Goal: Use online tool/utility: Utilize a website feature to perform a specific function

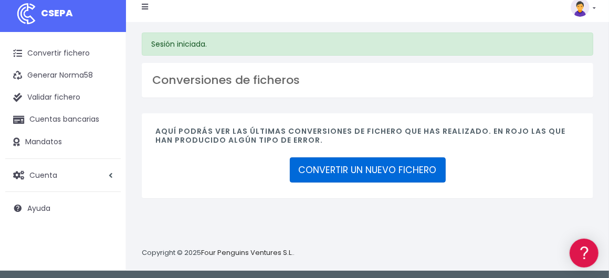
scroll to position [9, 0]
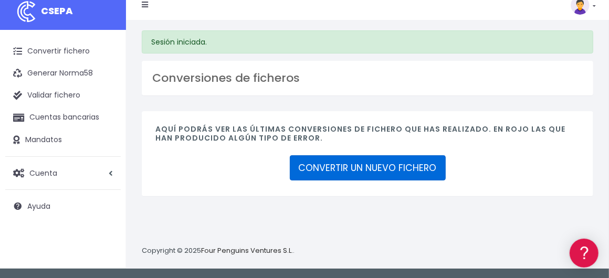
click at [355, 165] on link "CONVERTIR UN NUEVO FICHERO" at bounding box center [368, 167] width 156 height 25
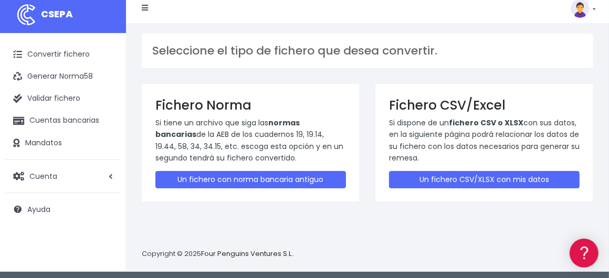
scroll to position [9, 0]
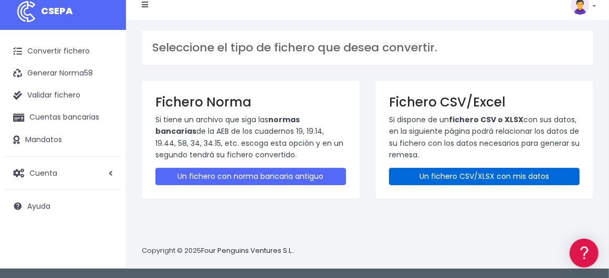
drag, startPoint x: 470, startPoint y: 176, endPoint x: 455, endPoint y: 143, distance: 36.4
click at [471, 176] on link "Un fichero CSV/XLSX con mis datos" at bounding box center [484, 176] width 191 height 17
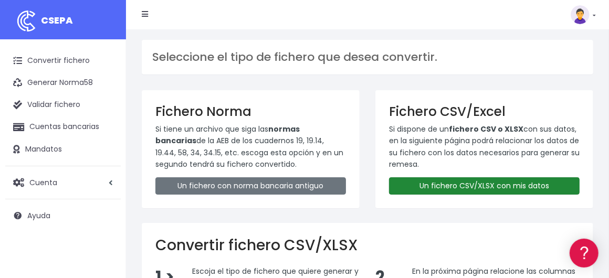
scroll to position [158, 0]
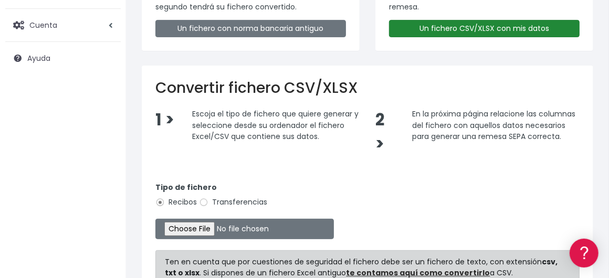
click at [484, 25] on link "Un fichero CSV/XLSX con mis datos" at bounding box center [484, 28] width 191 height 17
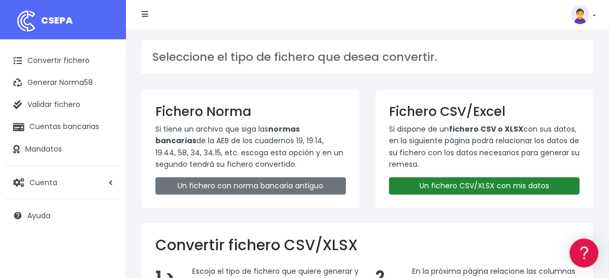
click at [476, 190] on link "Un fichero CSV/XLSX con mis datos" at bounding box center [484, 185] width 191 height 17
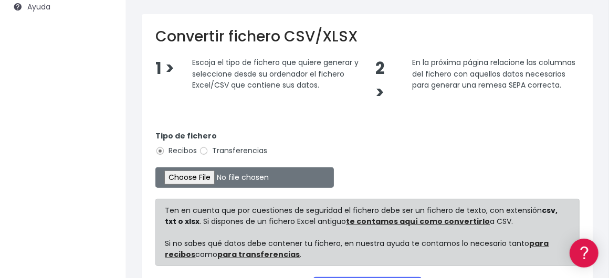
scroll to position [210, 0]
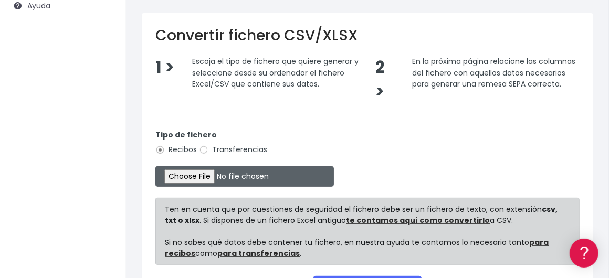
click at [225, 174] on input "file" at bounding box center [244, 176] width 179 height 20
type input "C:\fakepath\Remesa Gestio 11-09-25 .xlsx"
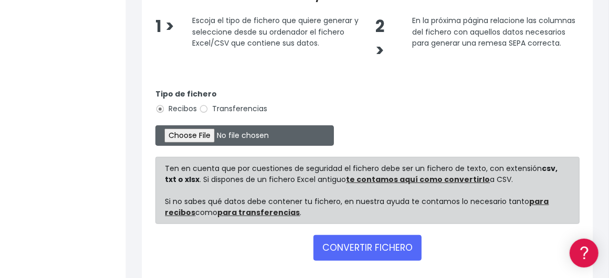
scroll to position [297, 0]
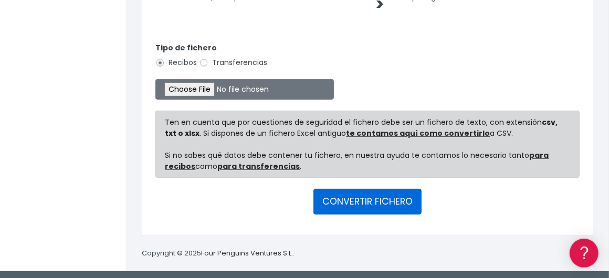
drag, startPoint x: 394, startPoint y: 202, endPoint x: 397, endPoint y: 191, distance: 12.1
click at [394, 202] on button "CONVERTIR FICHERO" at bounding box center [367, 201] width 108 height 25
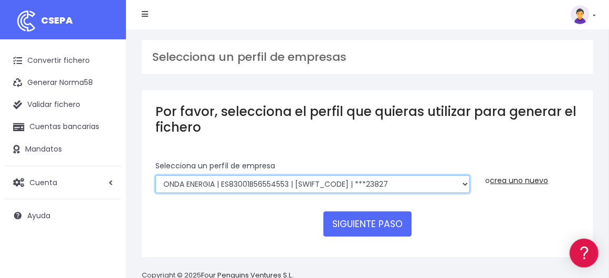
click at [412, 185] on select "ONDA ENERGIA | ES83001B56554553 | CCRIES2AXXX | ***23827 AICAVE | ES18001B19731…" at bounding box center [312, 184] width 314 height 18
select select "2848"
click at [155, 175] on select "ONDA ENERGIA | ES83001B56554553 | CCRIES2AXXX | ***23827 AICAVE | ES18001B19731…" at bounding box center [312, 184] width 314 height 18
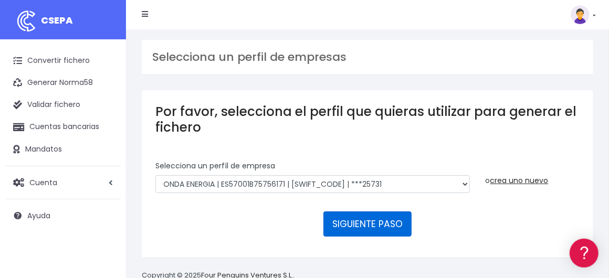
click at [350, 217] on button "SIGUIENTE PASO" at bounding box center [367, 224] width 88 height 25
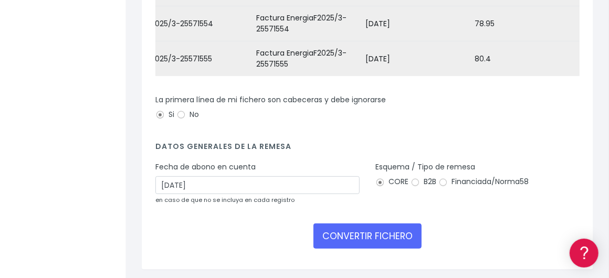
scroll to position [263, 0]
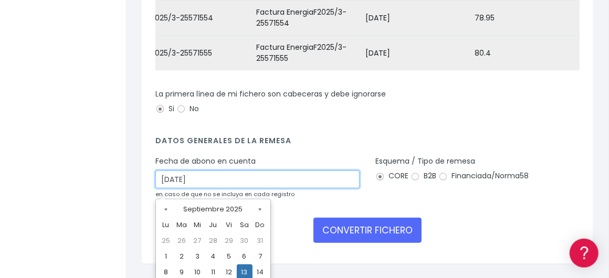
click at [294, 181] on input "13/09/2025" at bounding box center [257, 180] width 204 height 18
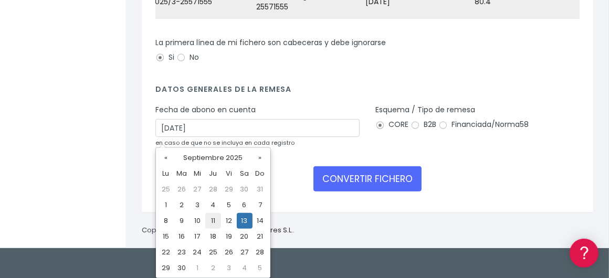
click at [214, 219] on td "11" at bounding box center [213, 221] width 16 height 16
type input "11/09/2025"
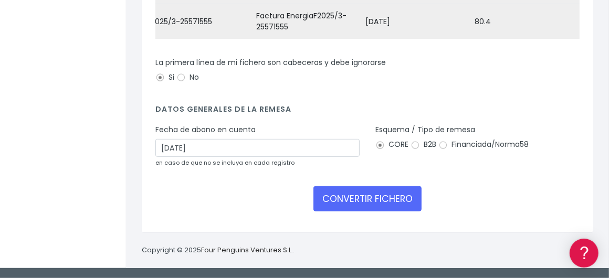
scroll to position [298, 0]
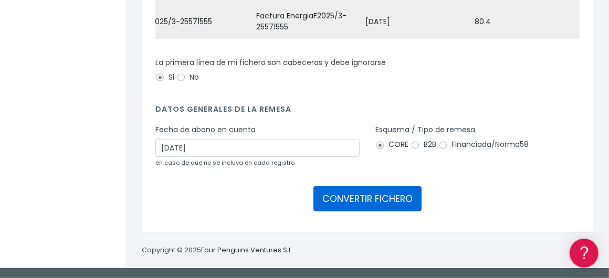
click at [373, 199] on button "CONVERTIR FICHERO" at bounding box center [367, 198] width 108 height 25
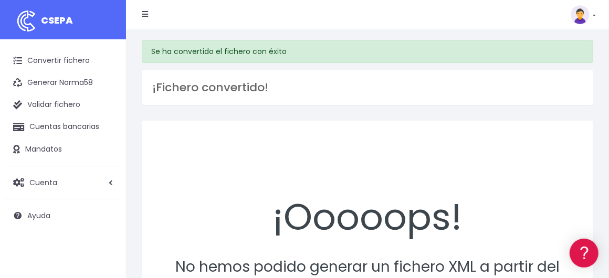
scroll to position [105, 0]
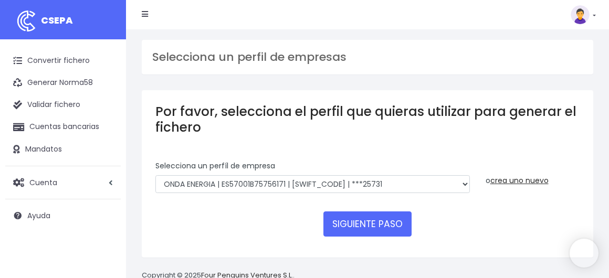
select select "2848"
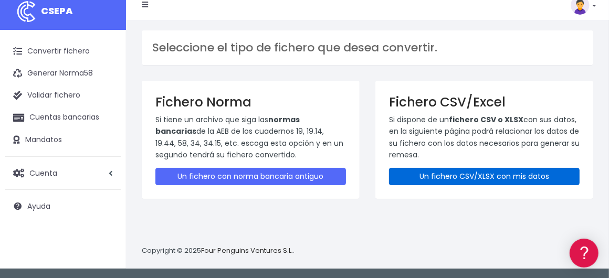
drag, startPoint x: 435, startPoint y: 173, endPoint x: 435, endPoint y: 161, distance: 12.1
click at [435, 173] on link "Un fichero CSV/XLSX con mis datos" at bounding box center [484, 176] width 191 height 17
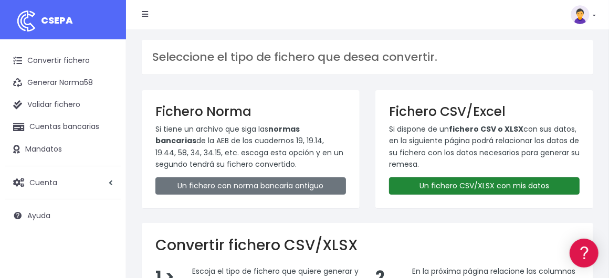
scroll to position [210, 0]
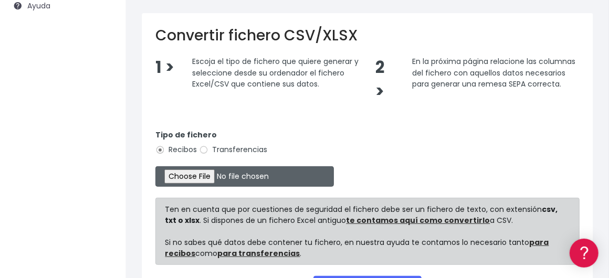
click at [221, 172] on input "file" at bounding box center [244, 176] width 179 height 20
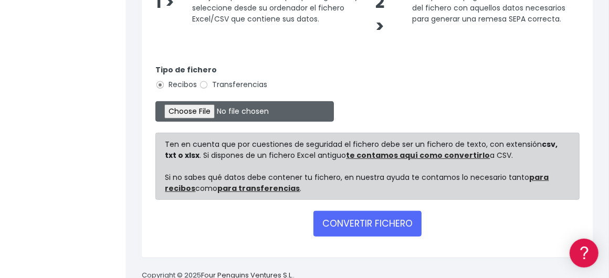
scroll to position [297, 0]
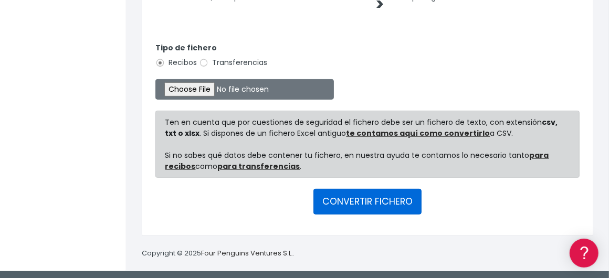
click at [376, 201] on button "CONVERTIR FICHERO" at bounding box center [367, 201] width 108 height 25
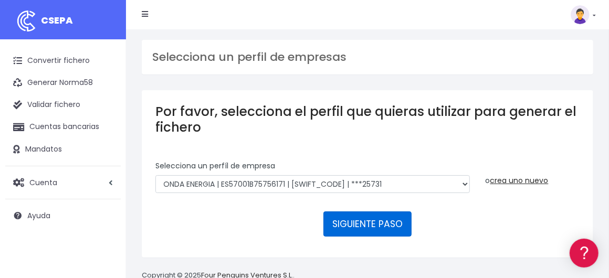
click at [362, 220] on button "SIGUIENTE PASO" at bounding box center [367, 224] width 88 height 25
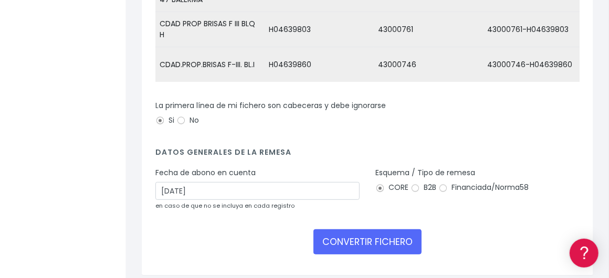
scroll to position [298, 0]
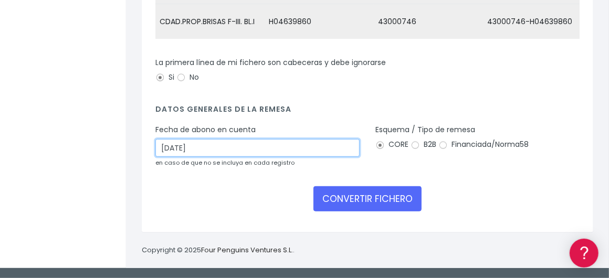
click at [330, 148] on input "[DATE]" at bounding box center [257, 148] width 204 height 18
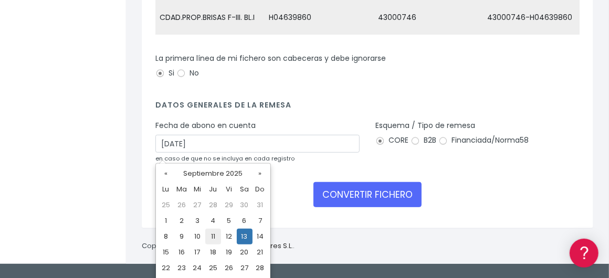
click at [210, 234] on td "11" at bounding box center [213, 237] width 16 height 16
type input "[DATE]"
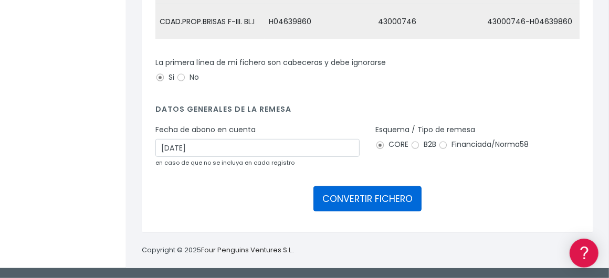
click at [370, 202] on button "CONVERTIR FICHERO" at bounding box center [367, 198] width 108 height 25
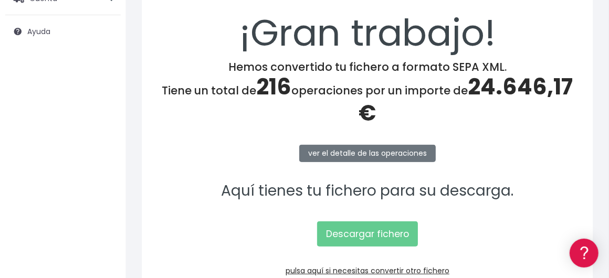
scroll to position [248, 0]
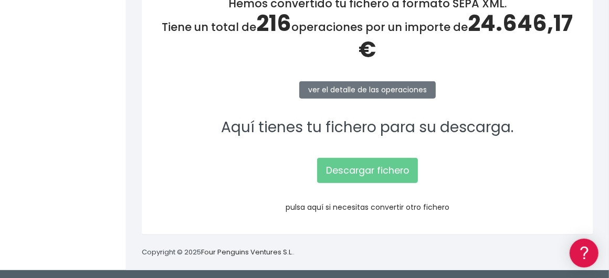
click at [353, 207] on link "pulsa aquí si necesitas convertir otro fichero" at bounding box center [368, 207] width 164 height 11
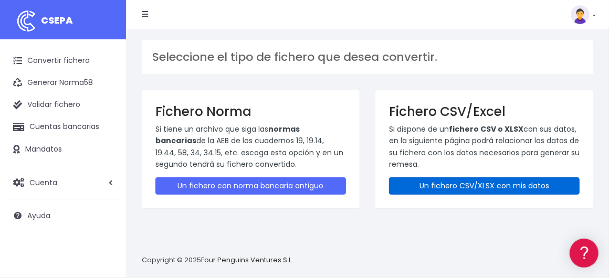
click at [444, 187] on link "Un fichero CSV/XLSX con mis datos" at bounding box center [484, 185] width 191 height 17
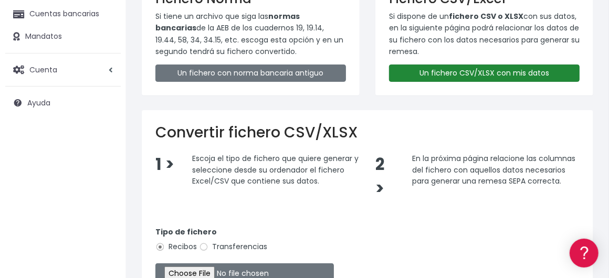
scroll to position [210, 0]
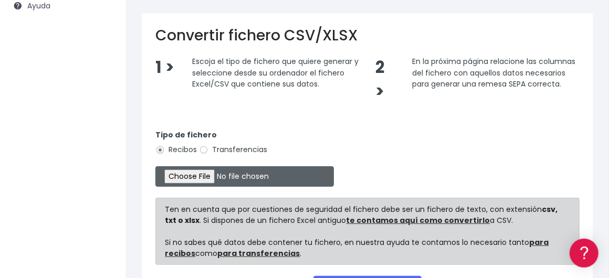
click at [207, 175] on input "file" at bounding box center [244, 176] width 179 height 20
type input "C:\fakepath\Remesa Gestio [DATE] .xlsx"
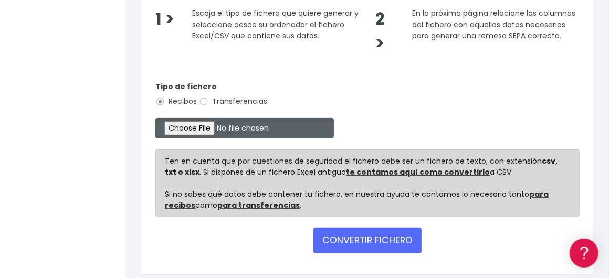
scroll to position [297, 0]
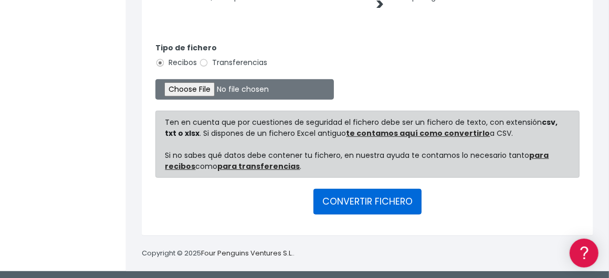
click at [368, 198] on button "CONVERTIR FICHERO" at bounding box center [367, 201] width 108 height 25
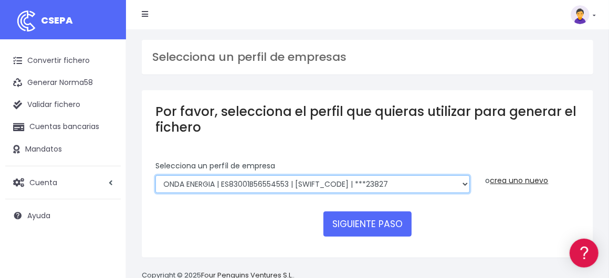
click at [405, 184] on select "ONDA ENERGIA | ES83001B56554553 | CCRIES2AXXX | ***23827 AICAVE | ES18001B19731…" at bounding box center [312, 184] width 314 height 18
select select "2848"
click at [155, 175] on select "ONDA ENERGIA | ES83001B56554553 | CCRIES2AXXX | ***23827 AICAVE | ES18001B19731…" at bounding box center [312, 184] width 314 height 18
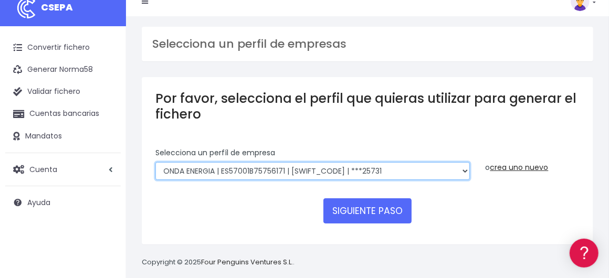
scroll to position [24, 0]
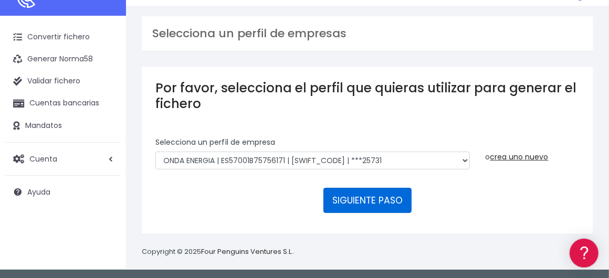
drag, startPoint x: 362, startPoint y: 199, endPoint x: 350, endPoint y: 179, distance: 23.8
click at [362, 199] on button "SIGUIENTE PASO" at bounding box center [367, 200] width 88 height 25
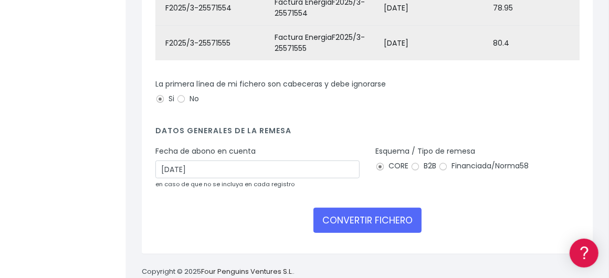
scroll to position [298, 0]
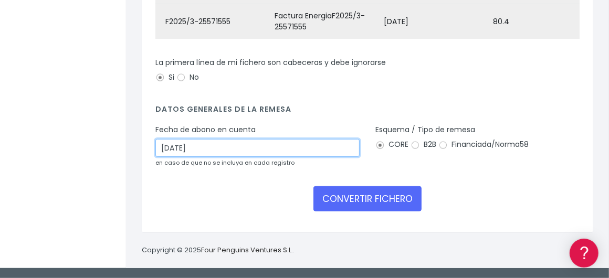
click at [337, 148] on input "13/09/2025" at bounding box center [257, 148] width 204 height 18
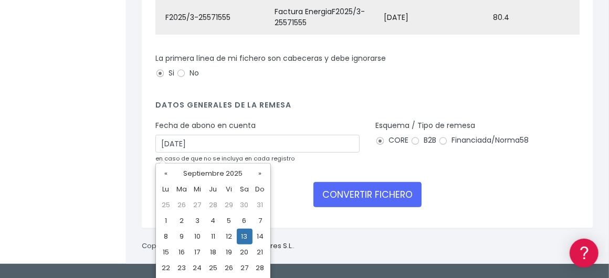
click at [216, 229] on td "11" at bounding box center [213, 237] width 16 height 16
type input "[DATE]"
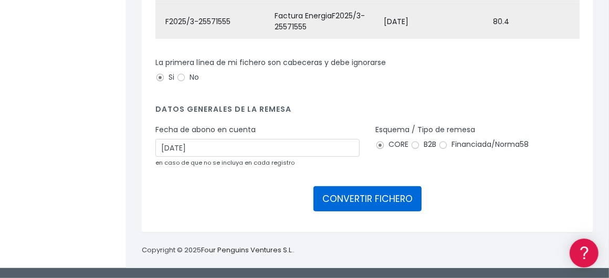
click at [374, 200] on button "CONVERTIR FICHERO" at bounding box center [367, 198] width 108 height 25
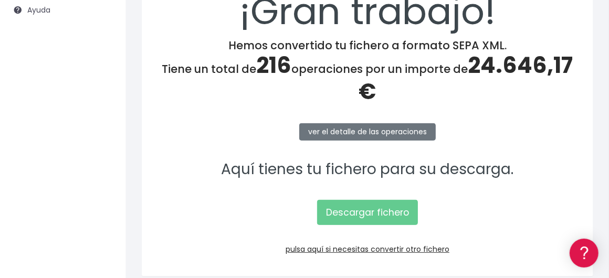
scroll to position [210, 0]
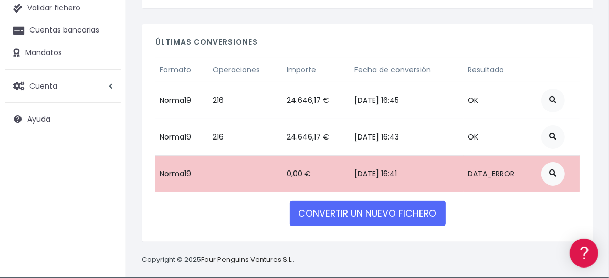
scroll to position [103, 0]
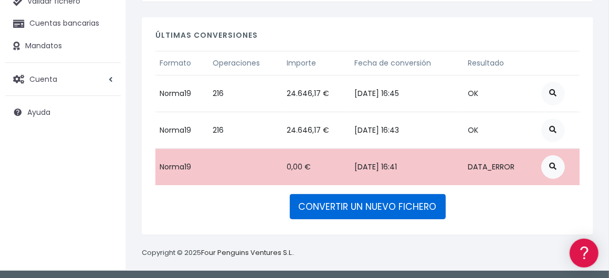
click at [359, 202] on link "CONVERTIR UN NUEVO FICHERO" at bounding box center [368, 206] width 156 height 25
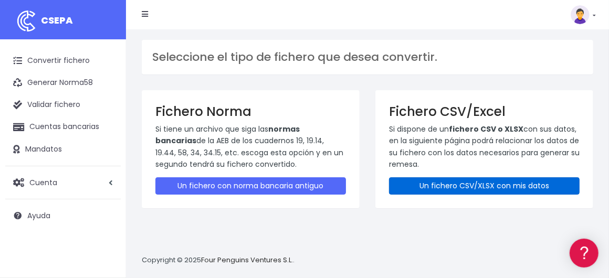
click at [498, 186] on link "Un fichero CSV/XLSX con mis datos" at bounding box center [484, 185] width 191 height 17
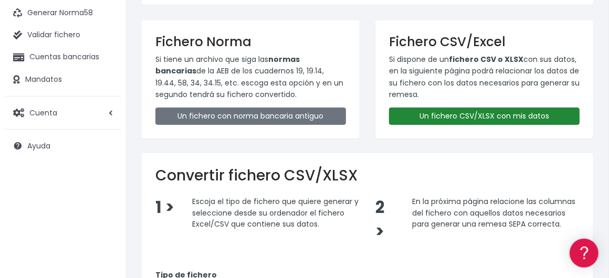
scroll to position [210, 0]
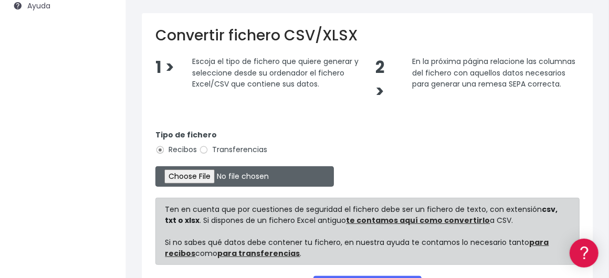
click at [225, 173] on input "file" at bounding box center [244, 176] width 179 height 20
type input "C:\fakepath\Remesa Gestio [DATE] .xlsx"
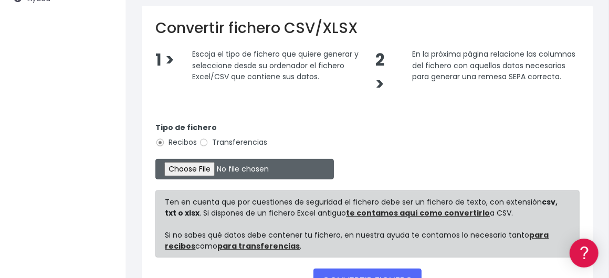
scroll to position [297, 0]
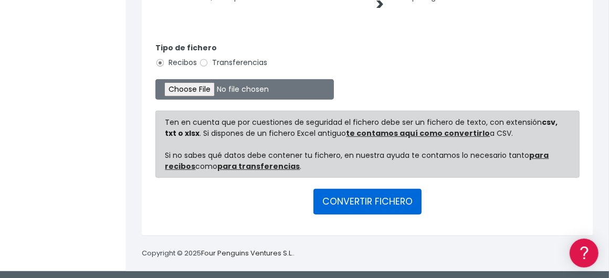
click at [366, 201] on button "CONVERTIR FICHERO" at bounding box center [367, 201] width 108 height 25
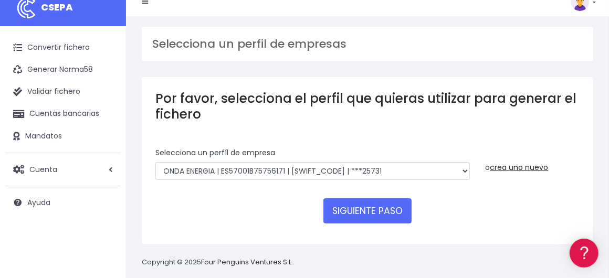
scroll to position [24, 0]
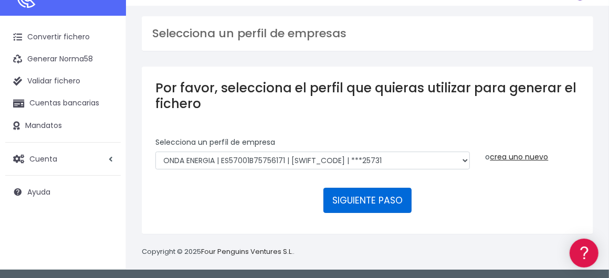
click at [369, 203] on button "SIGUIENTE PASO" at bounding box center [367, 200] width 88 height 25
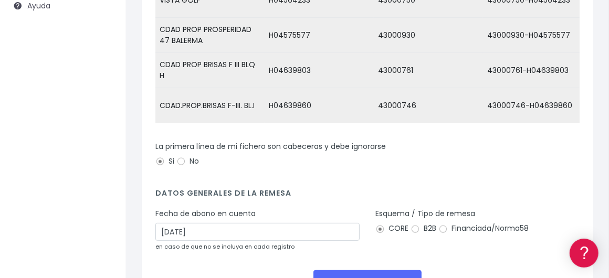
scroll to position [298, 0]
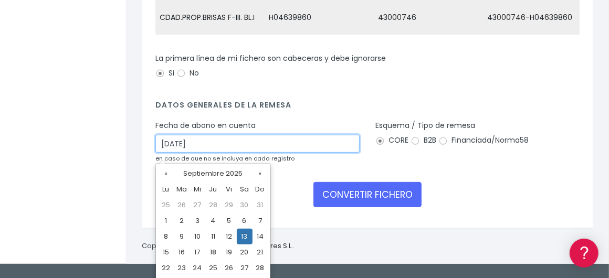
click at [250, 146] on input "[DATE]" at bounding box center [257, 144] width 204 height 18
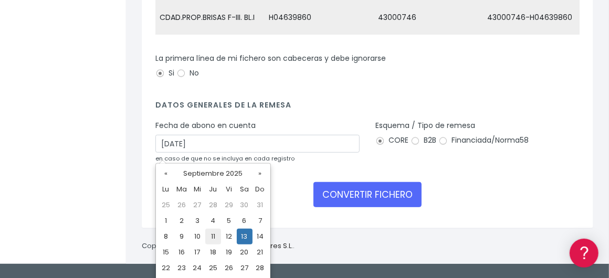
click at [216, 232] on td "11" at bounding box center [213, 237] width 16 height 16
type input "[DATE]"
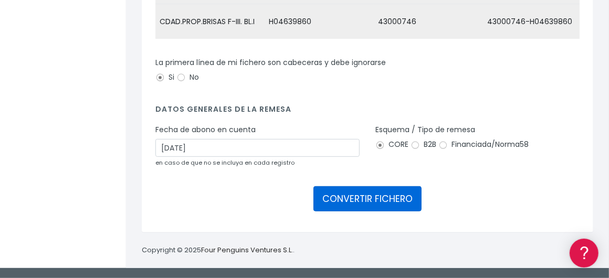
click at [366, 201] on button "CONVERTIR FICHERO" at bounding box center [367, 198] width 108 height 25
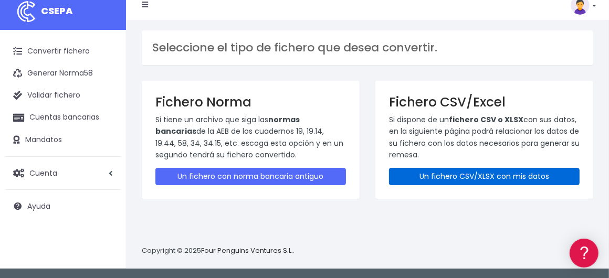
click at [492, 175] on link "Un fichero CSV/XLSX con mis datos" at bounding box center [484, 176] width 191 height 17
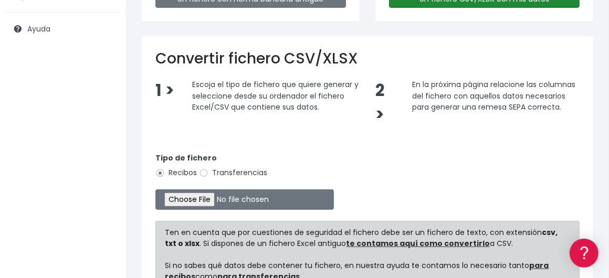
scroll to position [210, 0]
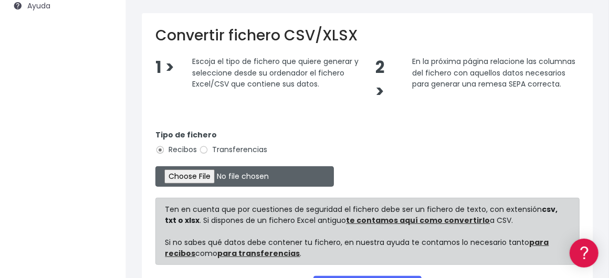
click at [222, 172] on input "file" at bounding box center [244, 176] width 179 height 20
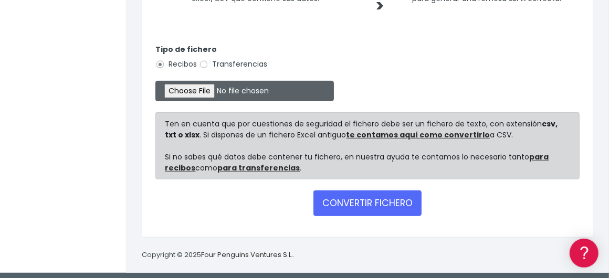
scroll to position [297, 0]
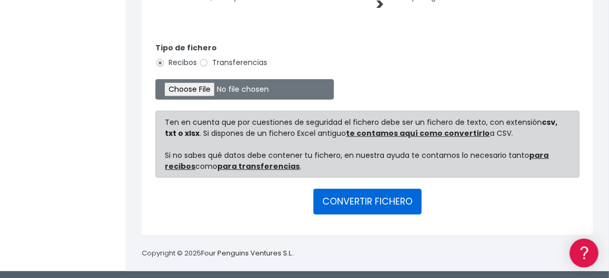
click at [379, 199] on button "CONVERTIR FICHERO" at bounding box center [367, 201] width 108 height 25
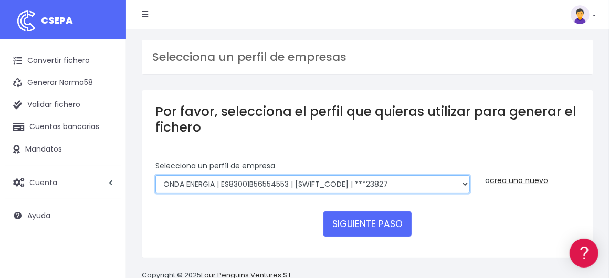
click at [405, 185] on select "ONDA ENERGIA | ES83001B56554553 | [SWIFT_CODE] | ***23827 AICAVE | ES18001B1973…" at bounding box center [312, 184] width 314 height 18
select select "2848"
click at [155, 175] on select "ONDA ENERGIA | ES83001B56554553 | [SWIFT_CODE] | ***23827 AICAVE | ES18001B1973…" at bounding box center [312, 184] width 314 height 18
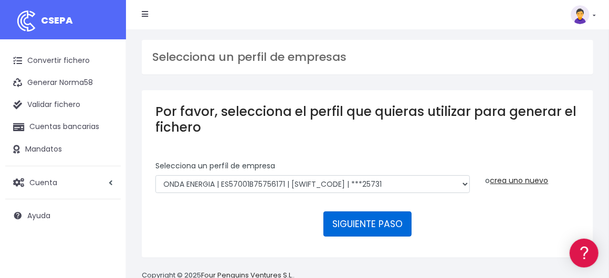
click at [379, 224] on button "SIGUIENTE PASO" at bounding box center [367, 224] width 88 height 25
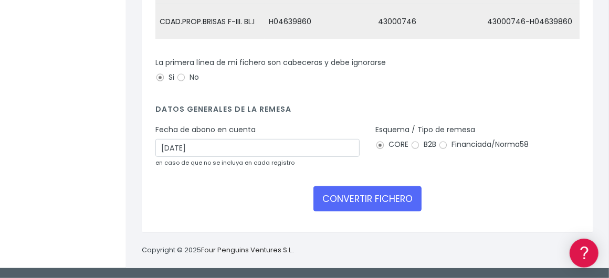
scroll to position [298, 0]
click at [330, 137] on div "Fecha de abono en cuenta 13/09/2025 en caso de que no se incluya en cada regist…" at bounding box center [257, 146] width 204 height 44
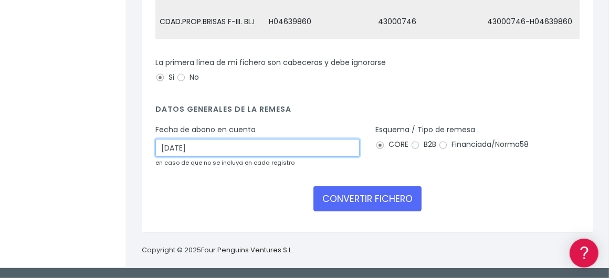
click at [324, 145] on input "13/09/2025" at bounding box center [257, 148] width 204 height 18
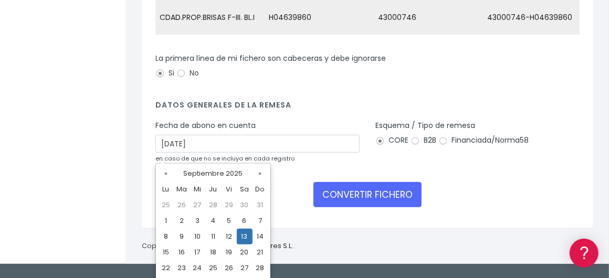
click at [213, 234] on td "11" at bounding box center [213, 237] width 16 height 16
type input "11/09/2025"
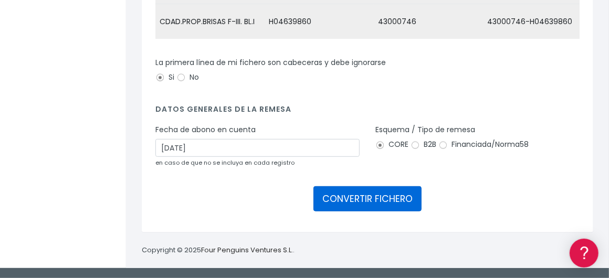
click at [378, 197] on button "CONVERTIR FICHERO" at bounding box center [367, 198] width 108 height 25
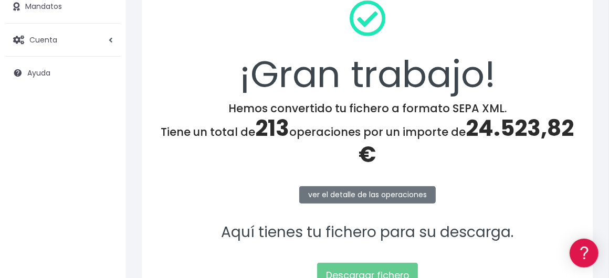
scroll to position [158, 0]
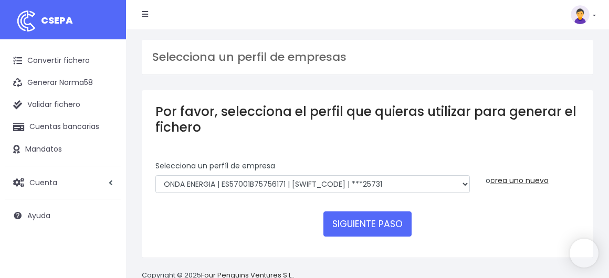
select select "2848"
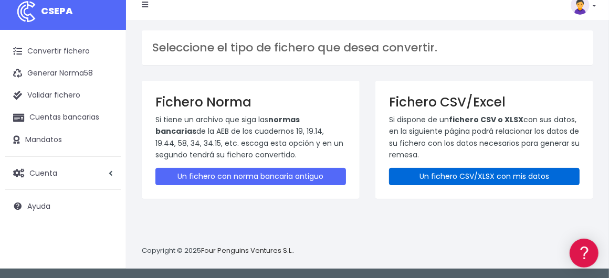
click at [460, 178] on link "Un fichero CSV/XLSX con mis datos" at bounding box center [484, 176] width 191 height 17
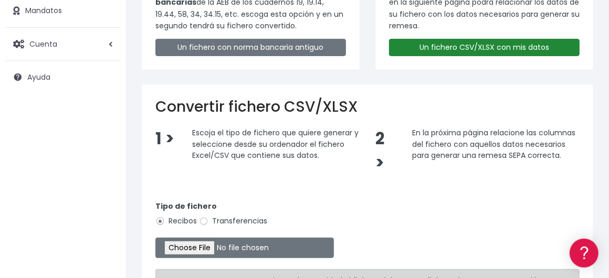
scroll to position [263, 0]
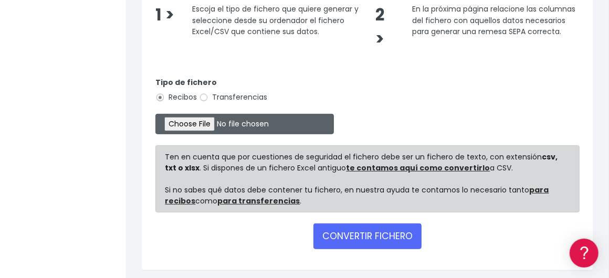
click at [187, 119] on input "file" at bounding box center [244, 124] width 179 height 20
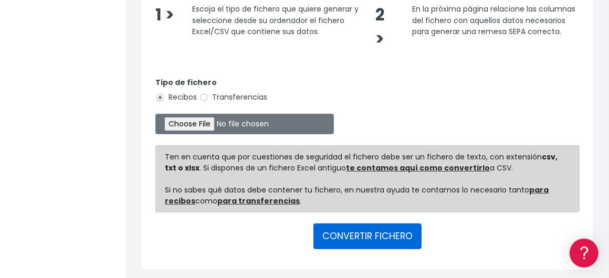
click at [370, 234] on button "CONVERTIR FICHERO" at bounding box center [367, 236] width 108 height 25
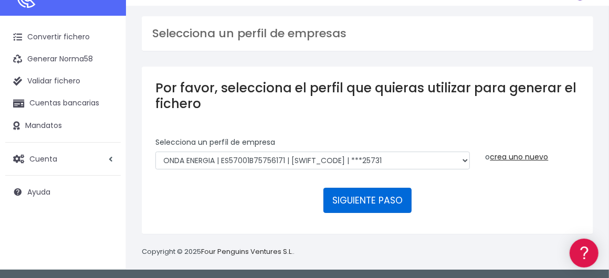
click at [353, 201] on button "SIGUIENTE PASO" at bounding box center [367, 200] width 88 height 25
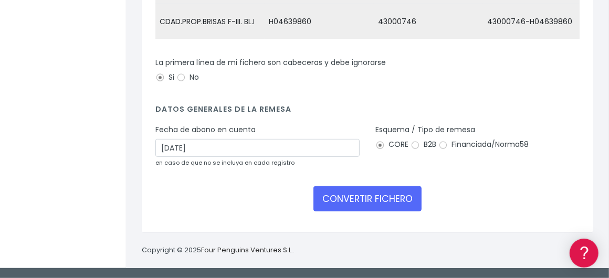
scroll to position [298, 0]
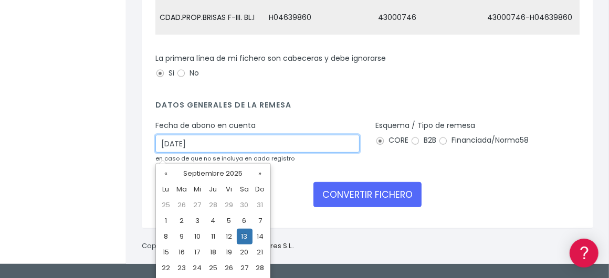
click at [335, 149] on input "13/09/2025" at bounding box center [257, 144] width 204 height 18
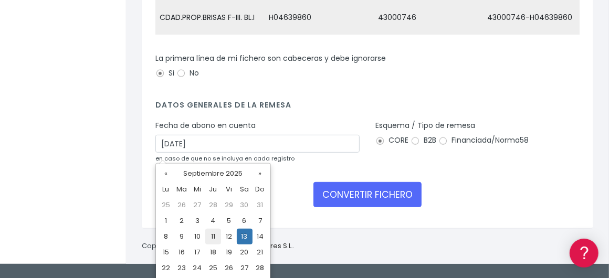
click at [215, 235] on td "11" at bounding box center [213, 237] width 16 height 16
type input "11/09/2025"
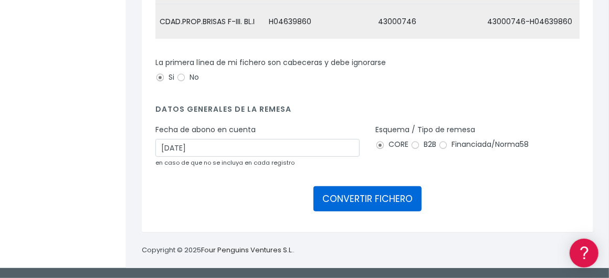
click at [379, 208] on button "CONVERTIR FICHERO" at bounding box center [367, 198] width 108 height 25
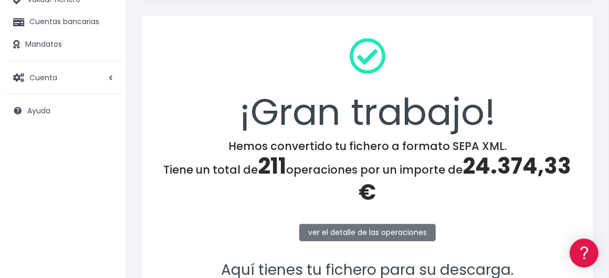
scroll to position [248, 0]
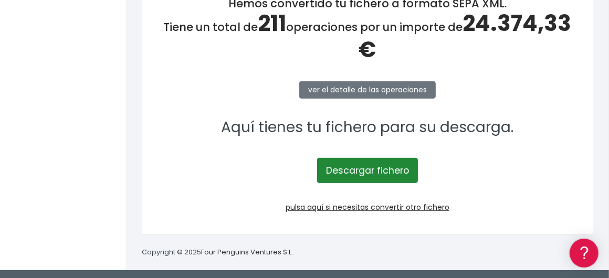
click at [363, 165] on link "Descargar fichero" at bounding box center [367, 170] width 101 height 25
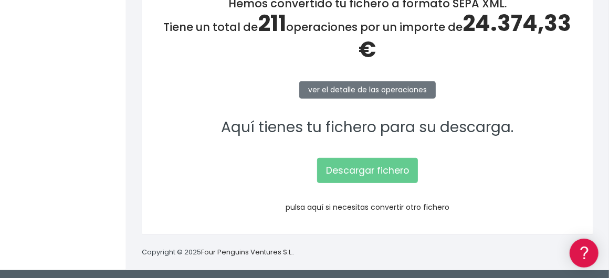
click at [385, 208] on link "pulsa aquí si necesitas convertir otro fichero" at bounding box center [368, 207] width 164 height 11
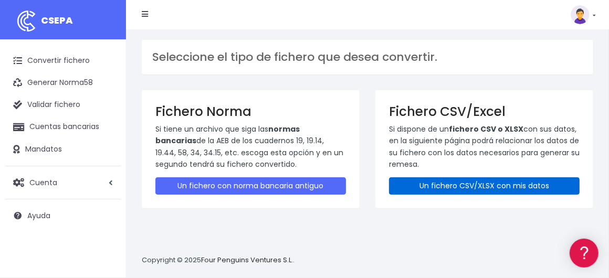
click at [462, 190] on link "Un fichero CSV/XLSX con mis datos" at bounding box center [484, 185] width 191 height 17
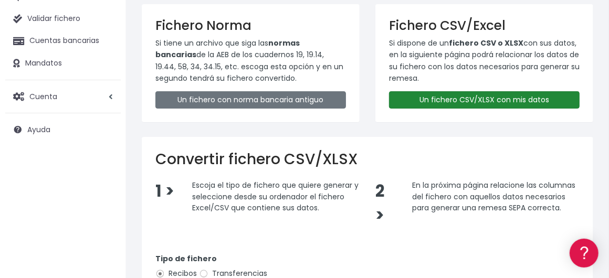
scroll to position [210, 0]
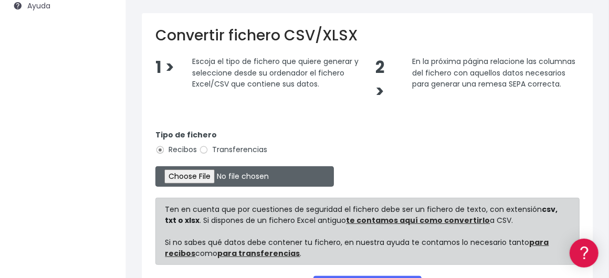
click at [228, 172] on input "file" at bounding box center [244, 176] width 179 height 20
type input "C:\fakepath\Remesa Comungest [DATE].xlsx"
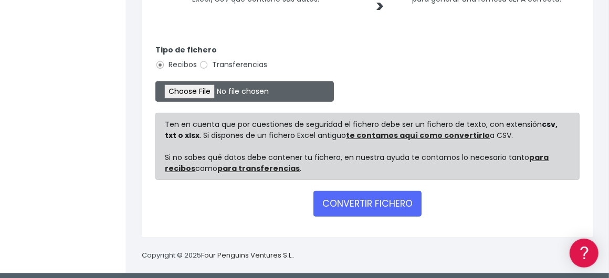
scroll to position [297, 0]
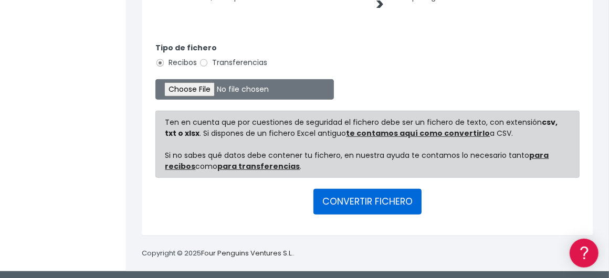
click at [392, 201] on button "CONVERTIR FICHERO" at bounding box center [367, 201] width 108 height 25
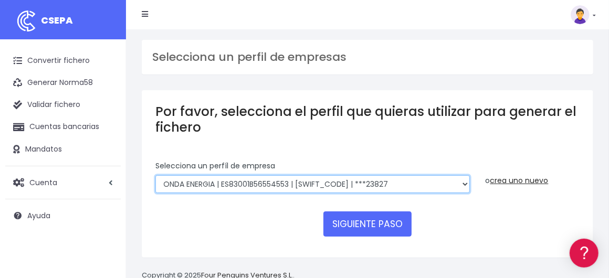
click at [412, 181] on select "ONDA ENERGIA | ES83001B56554553 | [SWIFT_CODE] | ***23827 AICAVE | ES18001B1973…" at bounding box center [312, 184] width 314 height 18
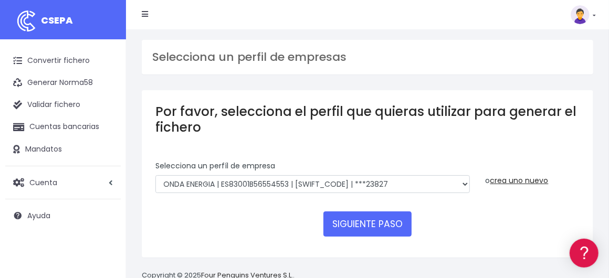
click at [471, 255] on div "Por favor, selecciona el perfil que quieras utilizar para generar el fichero Se…" at bounding box center [368, 173] width 452 height 167
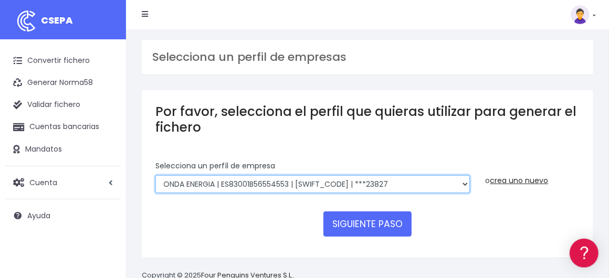
click at [443, 183] on select "ONDA ENERGIA | ES83001B56554553 | CCRIES2AXXX | ***23827 AICAVE | ES18001B19731…" at bounding box center [312, 184] width 314 height 18
click at [397, 182] on select "ONDA ENERGIA | ES83001B56554553 | CCRIES2AXXX | ***23827 AICAVE | ES18001B19731…" at bounding box center [312, 184] width 314 height 18
select select "2843"
click at [155, 175] on select "ONDA ENERGIA | ES83001B56554553 | CCRIES2AXXX | ***23827 AICAVE | ES18001B19731…" at bounding box center [312, 184] width 314 height 18
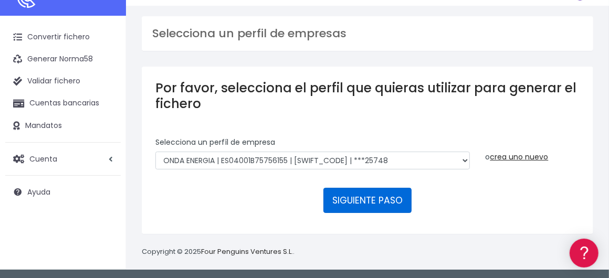
click at [350, 196] on button "SIGUIENTE PASO" at bounding box center [367, 200] width 88 height 25
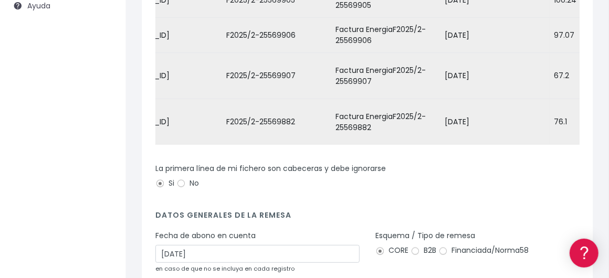
scroll to position [0, 672]
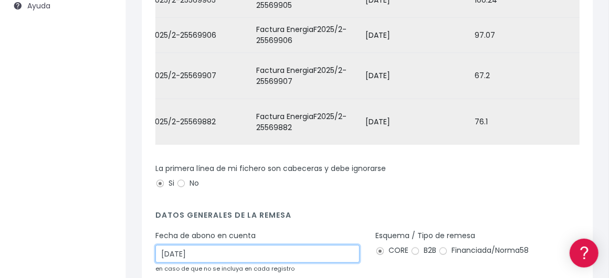
click at [324, 246] on input "[DATE]" at bounding box center [257, 254] width 204 height 18
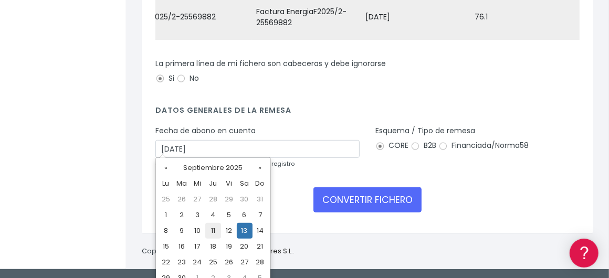
click at [212, 228] on td "11" at bounding box center [213, 231] width 16 height 16
type input "[DATE]"
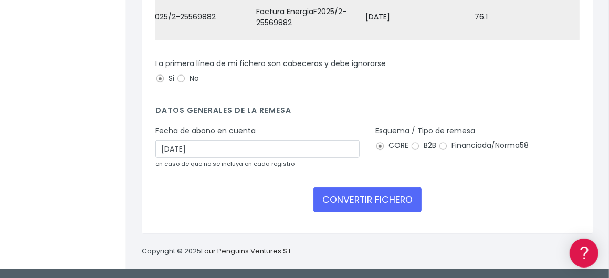
scroll to position [310, 0]
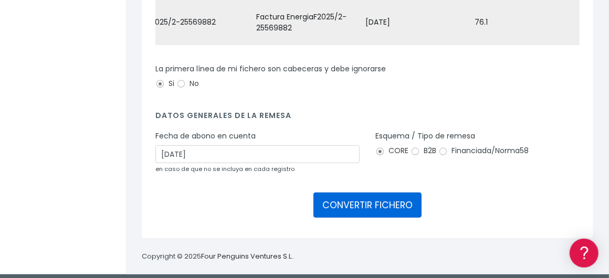
click at [392, 193] on button "CONVERTIR FICHERO" at bounding box center [367, 205] width 108 height 25
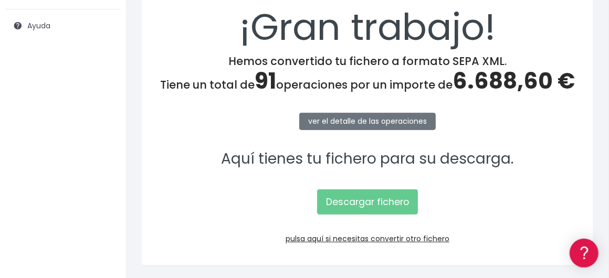
scroll to position [210, 0]
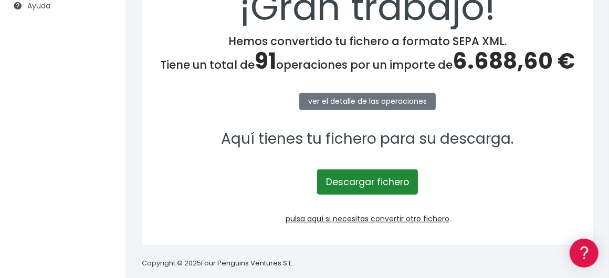
click at [383, 181] on link "Descargar fichero" at bounding box center [367, 182] width 101 height 25
click at [377, 178] on link "Descargar fichero" at bounding box center [367, 182] width 101 height 25
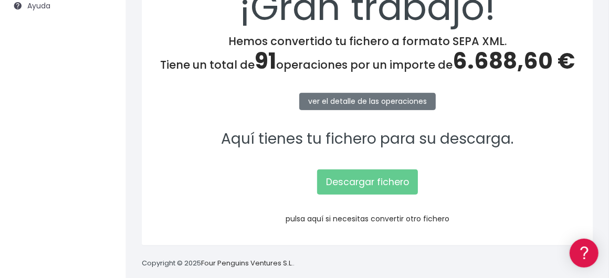
click at [383, 219] on link "pulsa aquí si necesitas convertir otro fichero" at bounding box center [368, 219] width 164 height 11
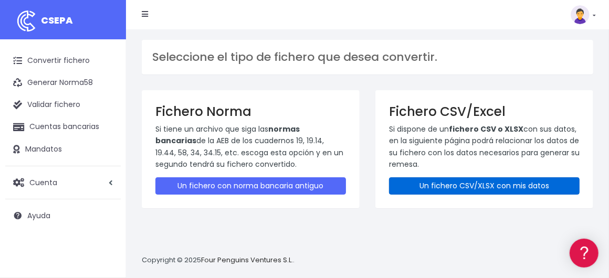
click at [472, 186] on link "Un fichero CSV/XLSX con mis datos" at bounding box center [484, 185] width 191 height 17
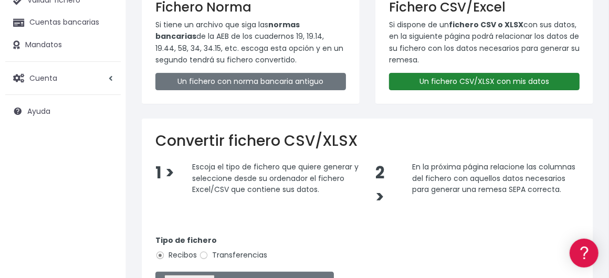
scroll to position [105, 0]
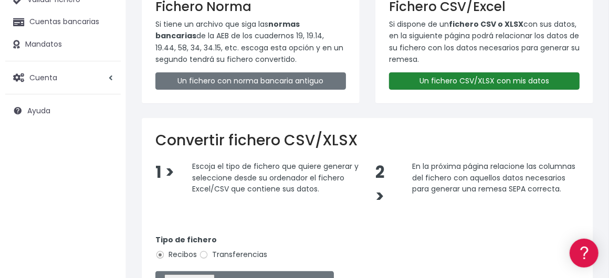
click at [478, 77] on link "Un fichero CSV/XLSX con mis datos" at bounding box center [484, 80] width 191 height 17
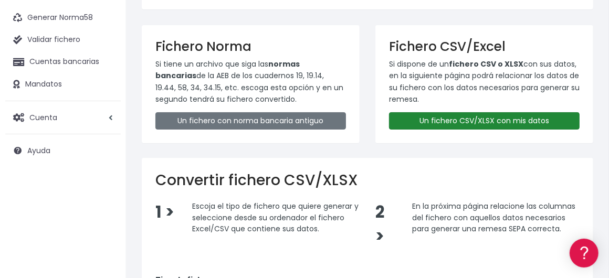
scroll to position [158, 0]
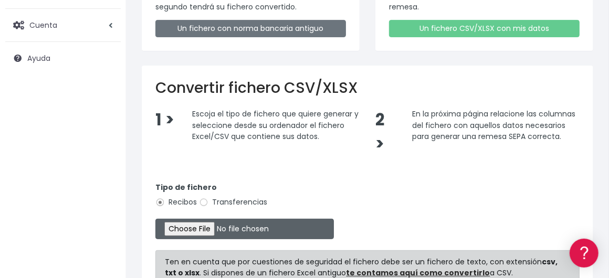
click at [190, 226] on input "file" at bounding box center [244, 229] width 179 height 20
type input "C:\fakepath\Remesa Jocarfe [DATE].xlsx"
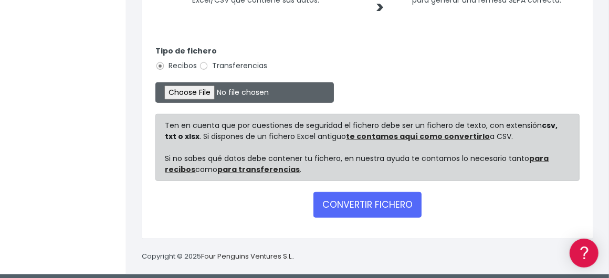
scroll to position [297, 0]
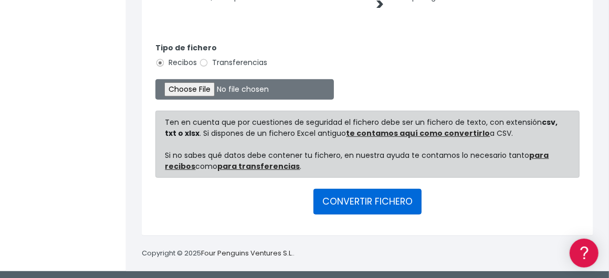
drag, startPoint x: 372, startPoint y: 201, endPoint x: 396, endPoint y: 138, distance: 67.5
click at [372, 200] on button "CONVERTIR FICHERO" at bounding box center [367, 201] width 108 height 25
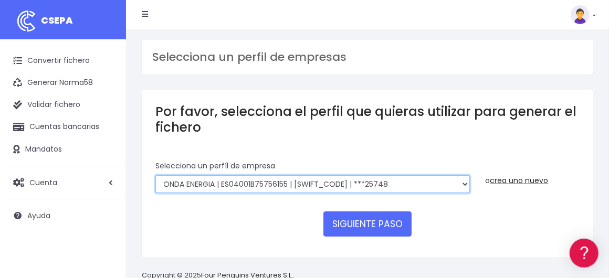
click at [410, 183] on select "ONDA ENERGIA | ES83001B56554553 | [SWIFT_CODE] | ***23827 AICAVE | ES18001B1973…" at bounding box center [312, 184] width 314 height 18
select select "2532"
click at [155, 175] on select "ONDA ENERGIA | ES83001B56554553 | [SWIFT_CODE] | ***23827 AICAVE | ES18001B1973…" at bounding box center [312, 184] width 314 height 18
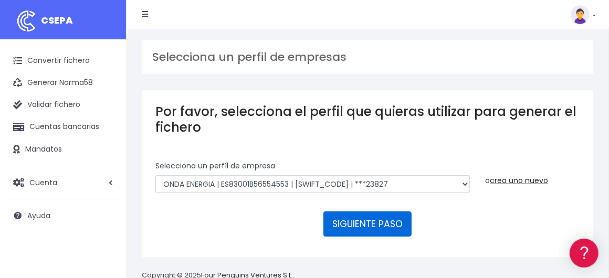
drag, startPoint x: 374, startPoint y: 216, endPoint x: 374, endPoint y: 205, distance: 11.0
click at [374, 216] on button "SIGUIENTE PASO" at bounding box center [367, 224] width 88 height 25
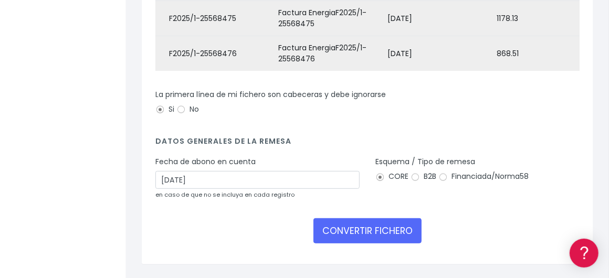
scroll to position [263, 0]
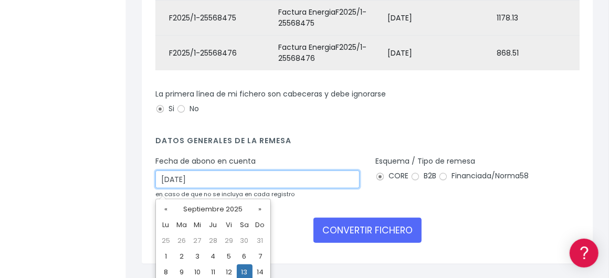
click at [299, 180] on input "13/09/2025" at bounding box center [257, 180] width 204 height 18
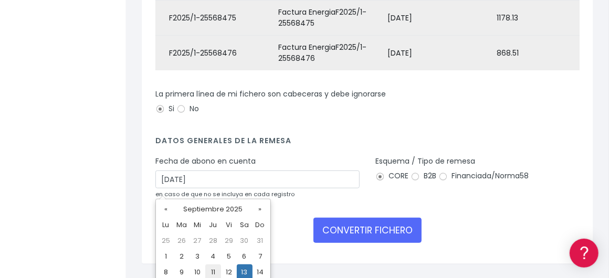
click at [214, 271] on td "11" at bounding box center [213, 273] width 16 height 16
type input "11/09/2025"
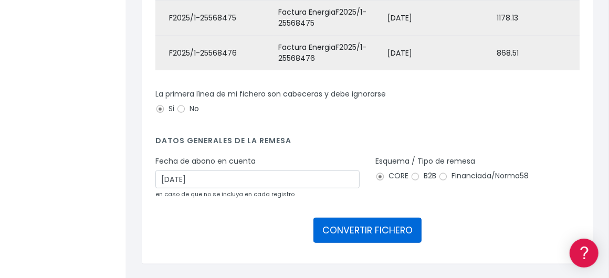
click at [373, 235] on button "CONVERTIR FICHERO" at bounding box center [367, 230] width 108 height 25
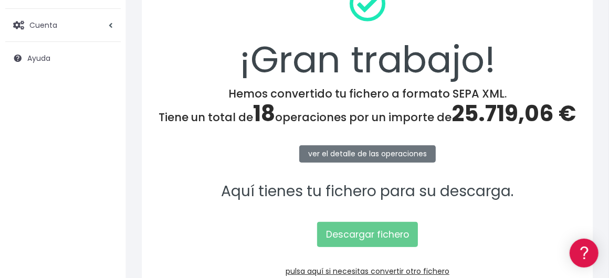
scroll to position [210, 0]
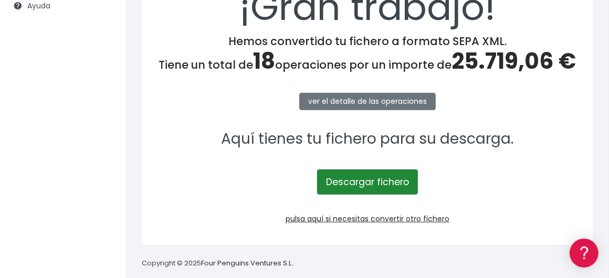
click at [377, 181] on link "Descargar fichero" at bounding box center [367, 182] width 101 height 25
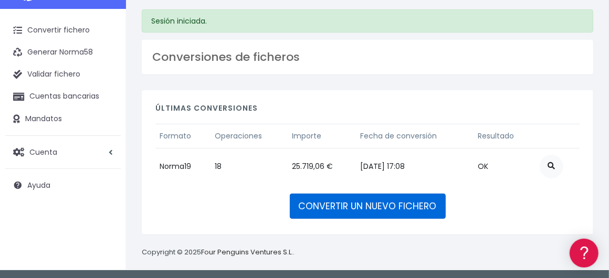
click at [359, 203] on link "CONVERTIR UN NUEVO FICHERO" at bounding box center [368, 206] width 156 height 25
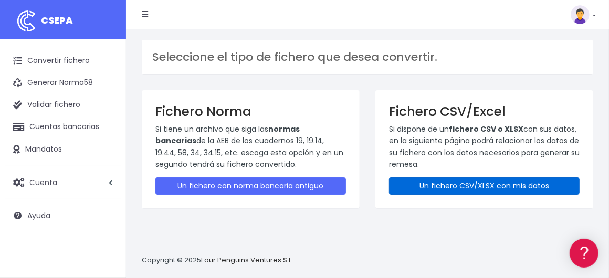
click at [450, 180] on link "Un fichero CSV/XLSX con mis datos" at bounding box center [484, 185] width 191 height 17
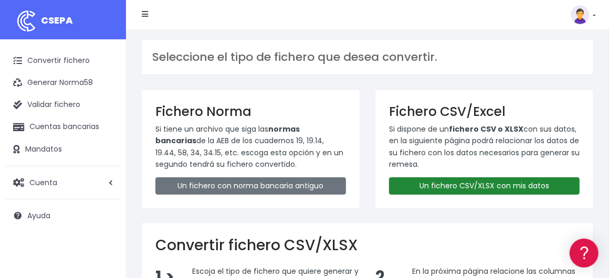
scroll to position [158, 0]
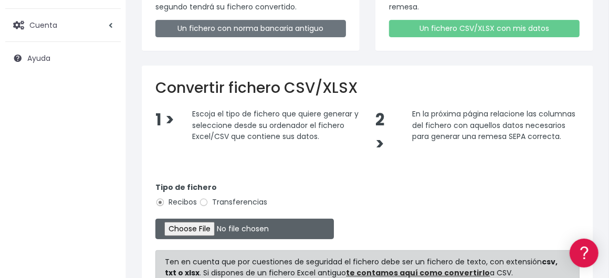
click at [216, 225] on input "file" at bounding box center [244, 229] width 179 height 20
type input "C:\fakepath\Remesa [DATE] BBVA.xlsx"
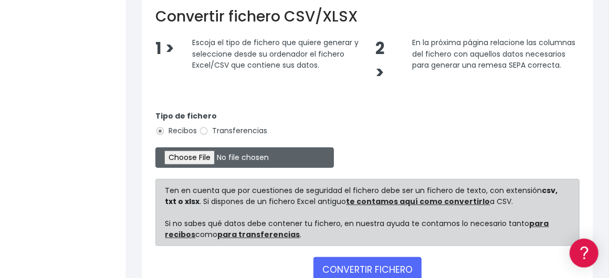
scroll to position [297, 0]
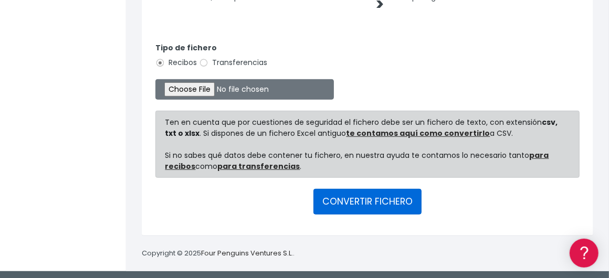
click at [349, 198] on button "CONVERTIR FICHERO" at bounding box center [367, 201] width 108 height 25
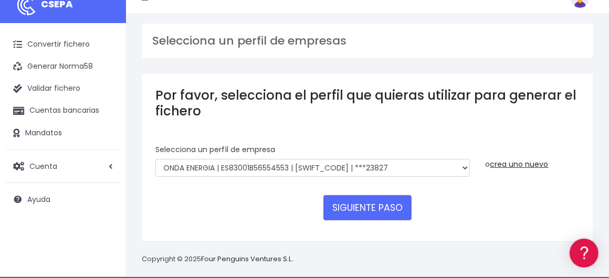
scroll to position [24, 0]
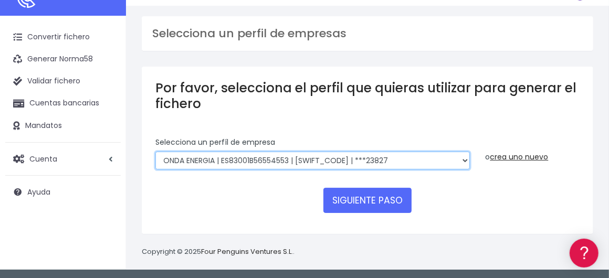
click at [422, 155] on select "ONDA ENERGIA | ES83001B56554553 | CCRIES2AXXX | ***23827 AICAVE | ES18001B19731…" at bounding box center [312, 161] width 314 height 18
select select "2607"
click at [155, 152] on select "ONDA ENERGIA | ES83001B56554553 | CCRIES2AXXX | ***23827 AICAVE | ES18001B19731…" at bounding box center [312, 161] width 314 height 18
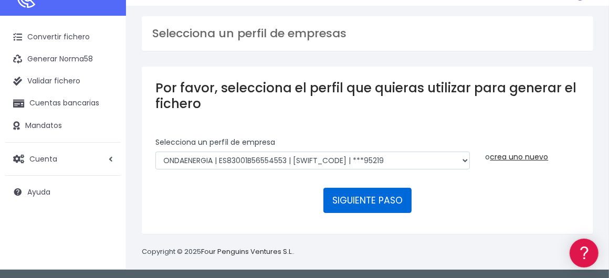
click at [364, 196] on button "SIGUIENTE PASO" at bounding box center [367, 200] width 88 height 25
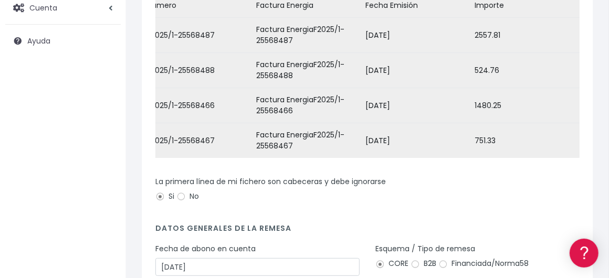
scroll to position [263, 0]
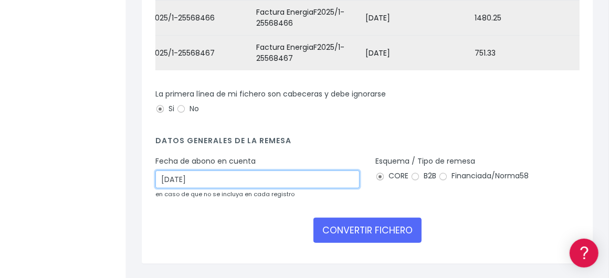
click at [324, 183] on input "[DATE]" at bounding box center [257, 180] width 204 height 18
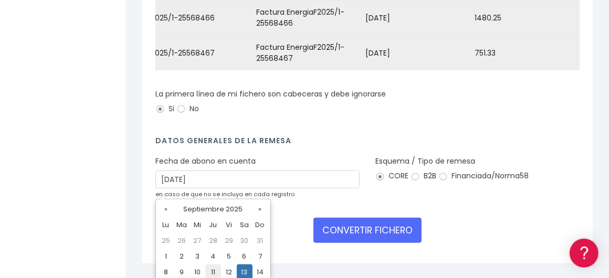
click at [208, 271] on td "11" at bounding box center [213, 273] width 16 height 16
type input "[DATE]"
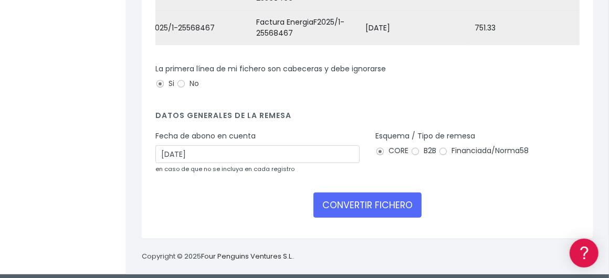
scroll to position [298, 0]
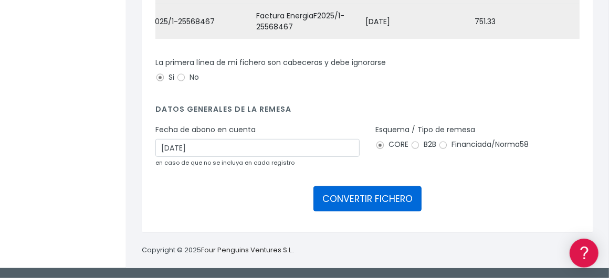
click at [353, 200] on button "CONVERTIR FICHERO" at bounding box center [367, 198] width 108 height 25
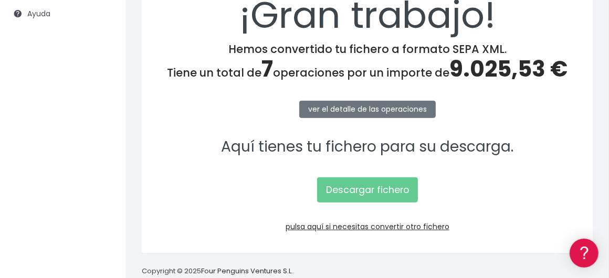
scroll to position [210, 0]
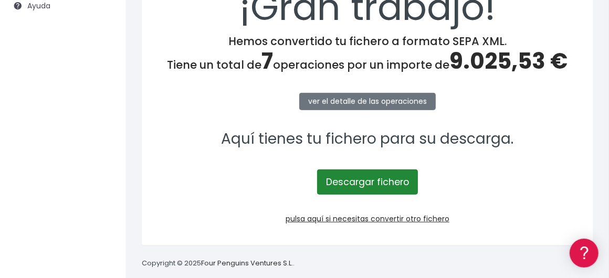
click at [367, 183] on link "Descargar fichero" at bounding box center [367, 182] width 101 height 25
click at [361, 180] on link "Descargar fichero" at bounding box center [367, 182] width 101 height 25
